Goal: Navigation & Orientation: Go to known website

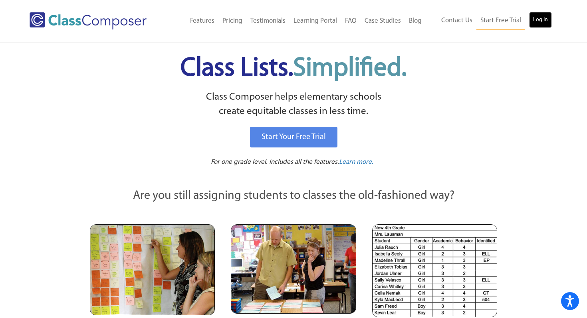
click at [545, 18] on link "Log In" at bounding box center [540, 20] width 23 height 16
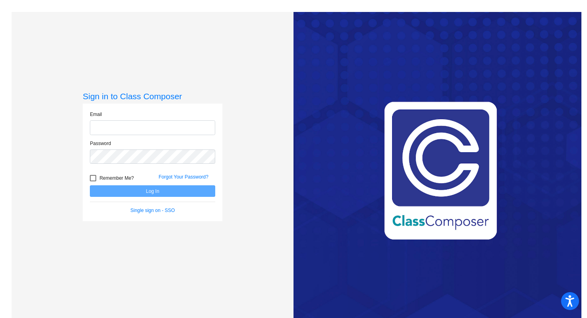
type input "kbaker@blainesd.org"
click at [91, 180] on div at bounding box center [93, 178] width 6 height 6
click at [93, 182] on input "Remember Me?" at bounding box center [93, 182] width 0 height 0
checkbox input "true"
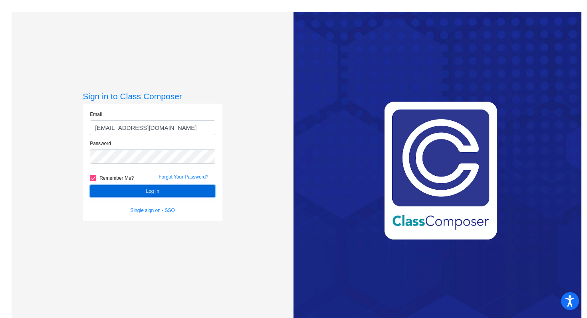
click at [110, 190] on button "Log In" at bounding box center [152, 192] width 125 height 12
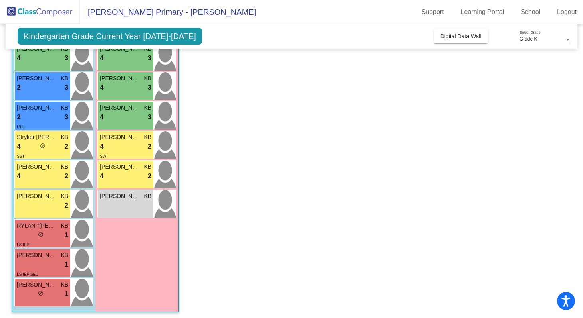
scroll to position [176, 0]
